Goal: Task Accomplishment & Management: Use online tool/utility

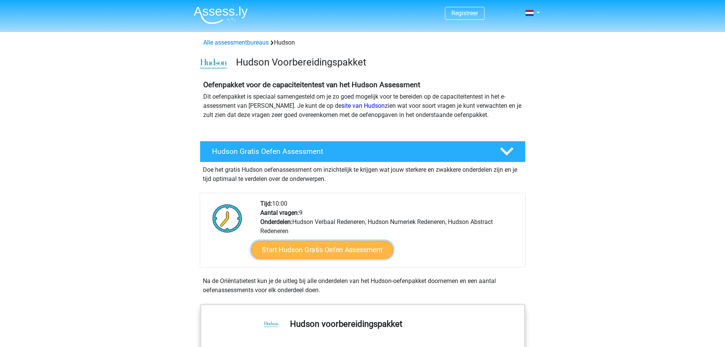
drag, startPoint x: 295, startPoint y: 251, endPoint x: 325, endPoint y: 247, distance: 30.7
click at [295, 251] on link "Start Hudson Gratis Oefen Assessment" at bounding box center [322, 250] width 142 height 18
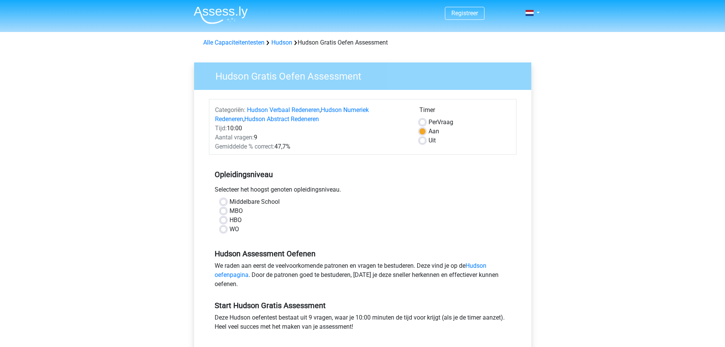
click at [230, 200] on label "Middelbare School" at bounding box center [255, 201] width 50 height 9
click at [224, 200] on input "Middelbare School" at bounding box center [223, 201] width 6 height 8
radio input "true"
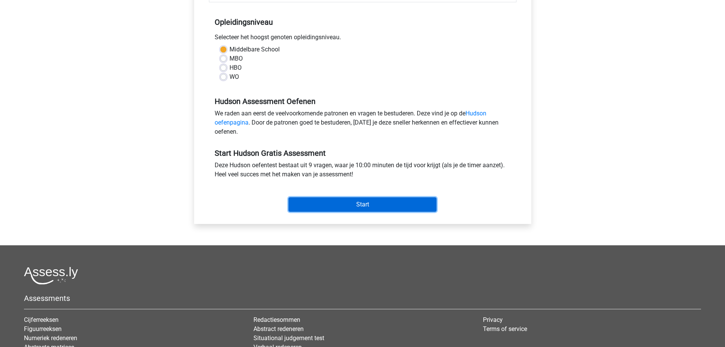
click at [353, 201] on input "Start" at bounding box center [363, 204] width 148 height 14
